Goal: Task Accomplishment & Management: Use online tool/utility

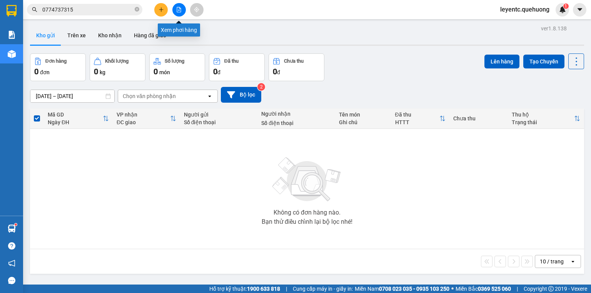
click at [178, 8] on icon "file-add" at bounding box center [178, 9] width 5 height 5
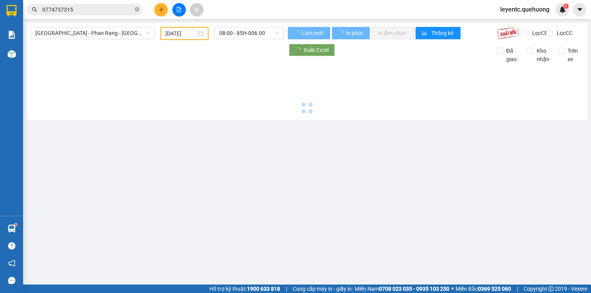
type input "[DATE]"
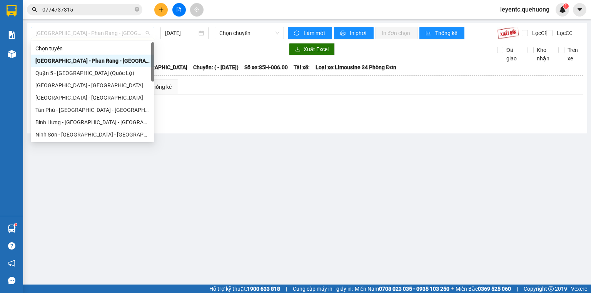
click at [135, 34] on span "[GEOGRAPHIC_DATA] - Phan Rang - [GEOGRAPHIC_DATA]" at bounding box center [92, 33] width 114 height 12
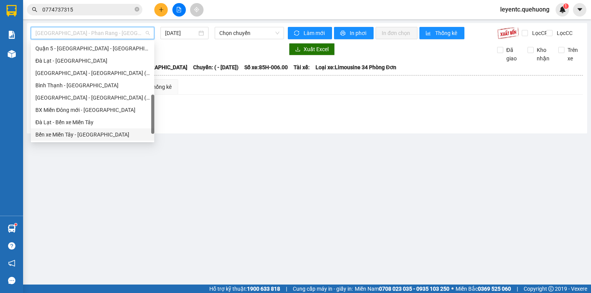
scroll to position [209, 0]
click at [103, 136] on div "Ninh Sơn - Phan Rang - [GEOGRAPHIC_DATA]" at bounding box center [92, 134] width 114 height 8
type input "[DATE]"
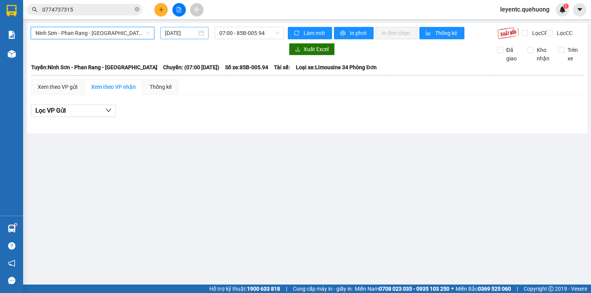
click at [179, 33] on input "[DATE]" at bounding box center [181, 33] width 32 height 8
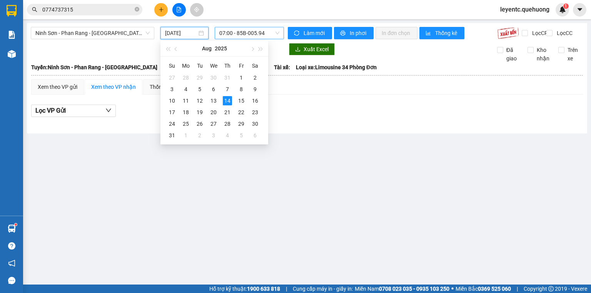
click at [246, 31] on span "07:00 - 85B-005.94" at bounding box center [249, 33] width 60 height 12
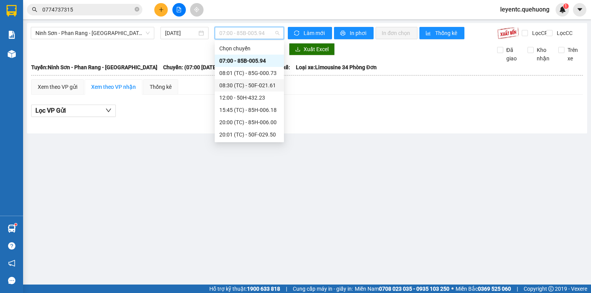
click at [234, 87] on div "08:30 (TC) - 50F-021.61" at bounding box center [249, 85] width 60 height 8
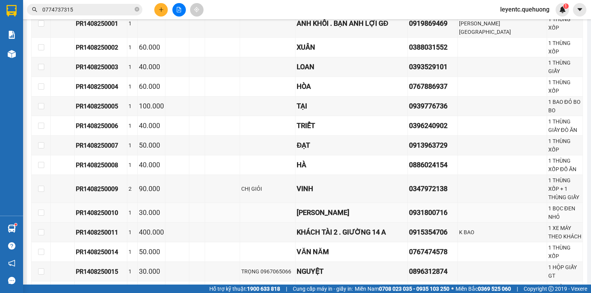
scroll to position [396, 0]
